Goal: Task Accomplishment & Management: Complete application form

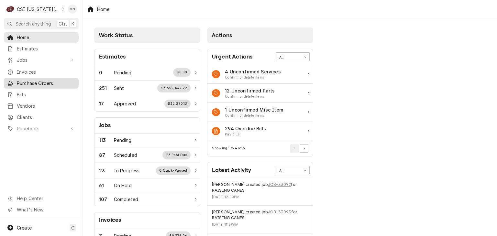
click at [32, 81] on span "Purchase Orders" at bounding box center [46, 83] width 59 height 7
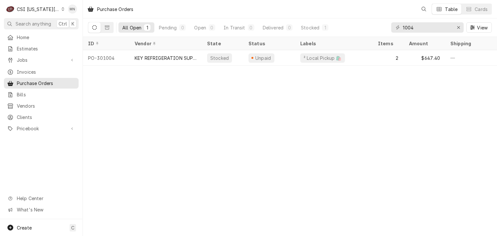
click at [35, 9] on div "CSI [US_STATE][GEOGRAPHIC_DATA]" at bounding box center [38, 9] width 43 height 7
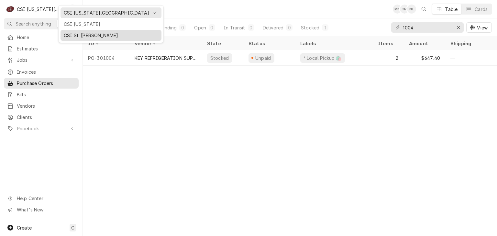
click at [71, 34] on div "CSI St. [PERSON_NAME]" at bounding box center [111, 35] width 94 height 7
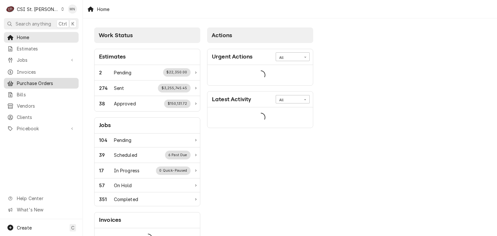
click at [35, 81] on span "Purchase Orders" at bounding box center [46, 83] width 59 height 7
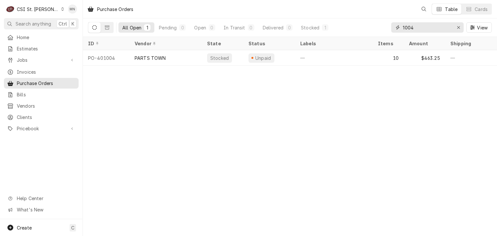
drag, startPoint x: 418, startPoint y: 27, endPoint x: 373, endPoint y: 29, distance: 45.7
click at [373, 28] on div "All Open 1 Pending 0 Open 0 In Transit 0 Delivered 0 Stocked 1 1004 View" at bounding box center [290, 27] width 404 height 18
type input "401403"
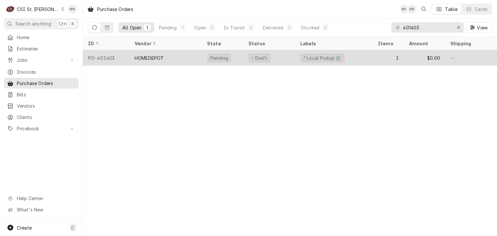
click at [171, 55] on div "HOMEDEPOT" at bounding box center [165, 58] width 72 height 16
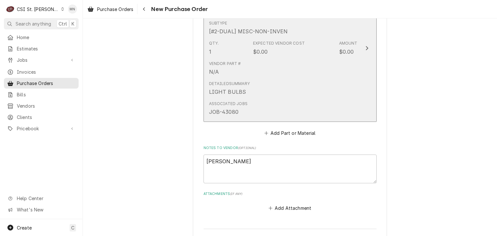
scroll to position [419, 0]
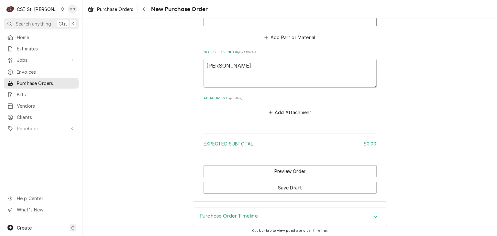
click at [283, 109] on button "Add Attachment" at bounding box center [289, 112] width 45 height 9
type textarea "x"
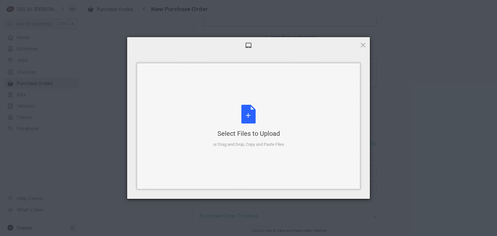
click at [247, 109] on div "Select Files to Upload or Drag and Drop, Copy and Paste Files" at bounding box center [248, 126] width 71 height 43
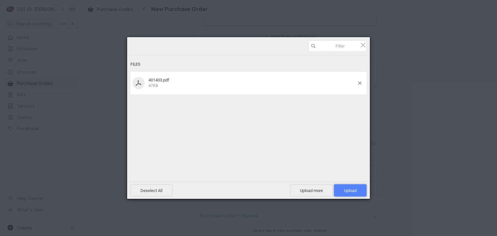
click at [357, 190] on span "Upload 1" at bounding box center [350, 190] width 33 height 12
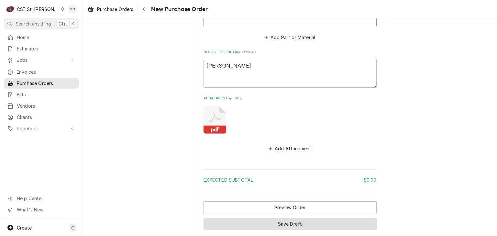
click at [278, 223] on button "Save Draft" at bounding box center [290, 224] width 173 height 12
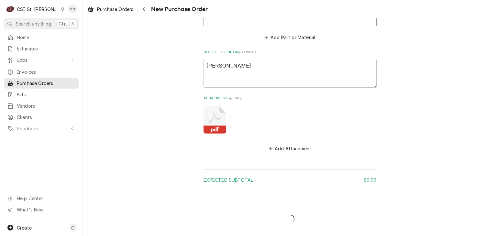
type textarea "x"
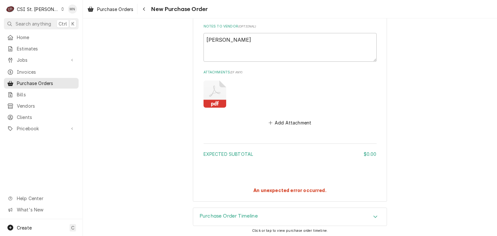
click at [61, 10] on icon "Dynamic Content Wrapper" at bounding box center [62, 8] width 3 height 3
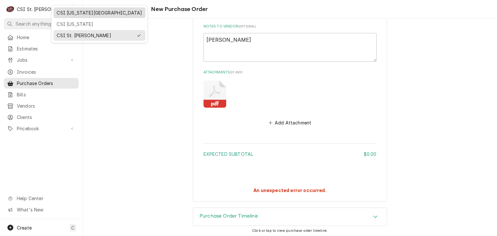
click at [61, 12] on div "CSI Kansas City" at bounding box center [99, 12] width 85 height 7
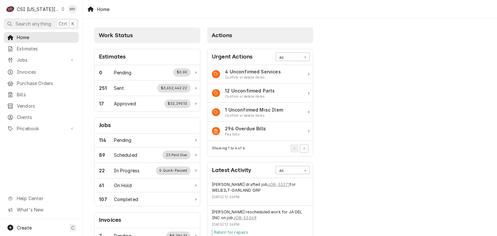
click at [51, 10] on div "CSI [US_STATE][GEOGRAPHIC_DATA]" at bounding box center [38, 9] width 43 height 7
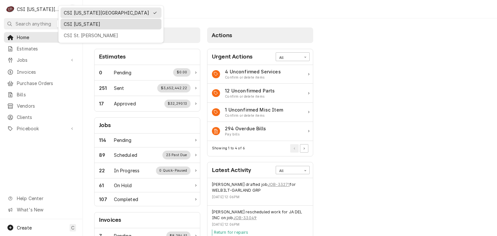
click at [73, 22] on div "CSI Kentucky" at bounding box center [111, 24] width 94 height 7
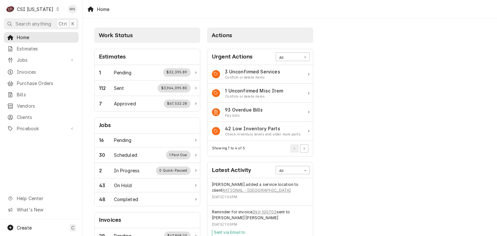
click at [55, 7] on div "Dynamic Content Wrapper" at bounding box center [57, 9] width 5 height 5
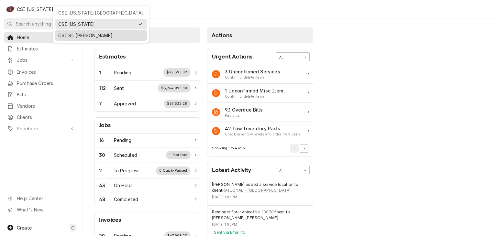
click at [62, 34] on div "CSI St. [PERSON_NAME]" at bounding box center [100, 35] width 85 height 7
